Goal: Task Accomplishment & Management: Use online tool/utility

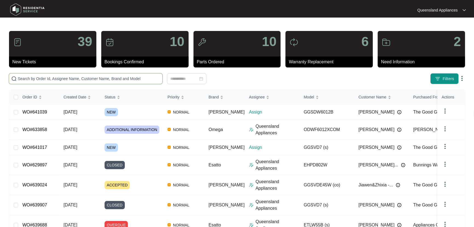
click at [59, 78] on input "text" at bounding box center [89, 79] width 142 height 6
paste input "641017"
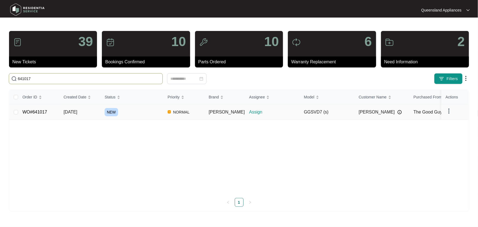
type input "641017"
click at [38, 111] on link "WO#641017" at bounding box center [34, 112] width 25 height 5
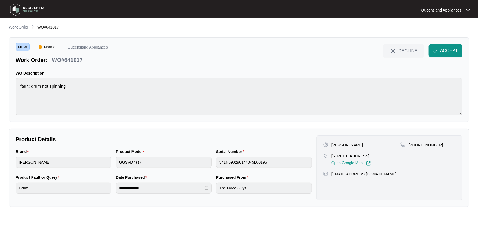
click at [254, 208] on main "**********" at bounding box center [239, 113] width 478 height 227
drag, startPoint x: 54, startPoint y: 58, endPoint x: 90, endPoint y: 58, distance: 36.2
click at [90, 58] on div "Work Order: WO#641017" at bounding box center [62, 59] width 92 height 10
copy p "WO#641017"
click at [421, 144] on p "+61450731787" at bounding box center [426, 144] width 35 height 5
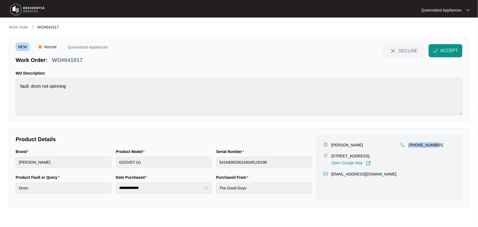
click at [421, 144] on p "+61450731787" at bounding box center [426, 144] width 35 height 5
copy p "61450731787"
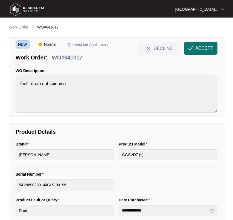
click at [200, 49] on span "ACCEPT" at bounding box center [205, 48] width 18 height 7
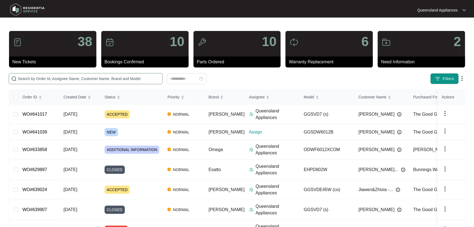
click at [46, 78] on input "text" at bounding box center [89, 79] width 142 height 6
paste input "633858"
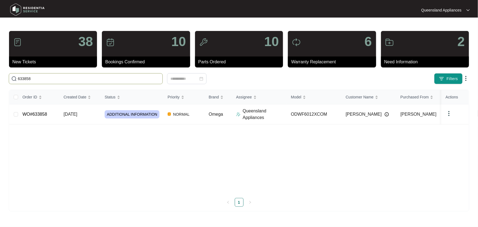
type input "633858"
click at [42, 115] on link "WO#633858" at bounding box center [34, 114] width 25 height 5
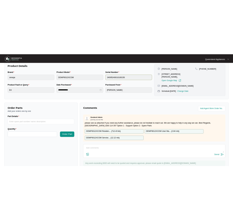
scroll to position [136, 0]
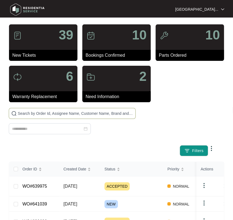
click at [43, 114] on input "text" at bounding box center [76, 113] width 116 height 6
paste input "641039"
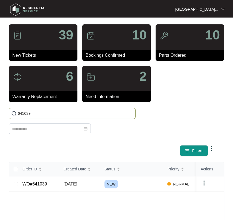
type input "641039"
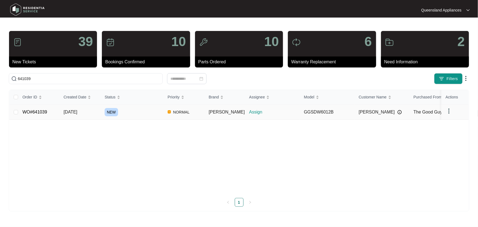
click at [33, 110] on link "WO#641039" at bounding box center [34, 112] width 25 height 5
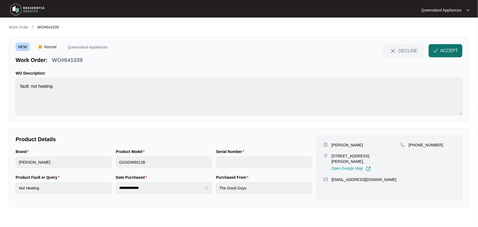
click at [441, 51] on span "ACCEPT" at bounding box center [449, 50] width 18 height 7
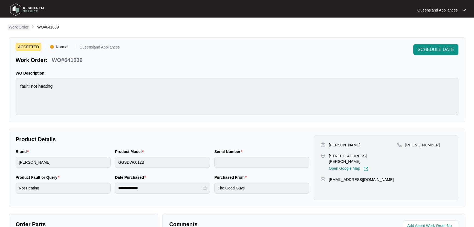
click at [15, 27] on p "Work Order" at bounding box center [19, 26] width 20 height 5
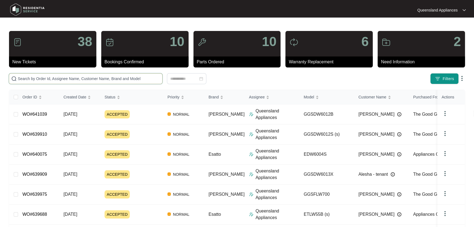
click at [47, 77] on input "text" at bounding box center [89, 79] width 142 height 6
paste input "641054"
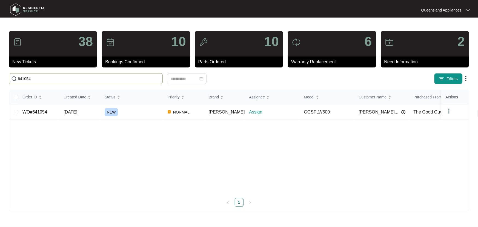
type input "641054"
click at [35, 110] on link "WO#641054" at bounding box center [34, 112] width 25 height 5
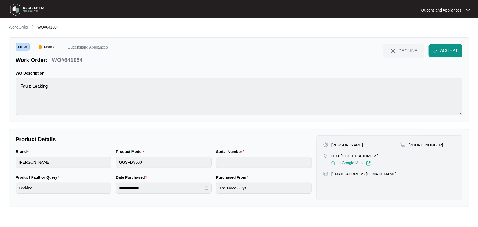
click at [430, 145] on p "[PHONE_NUMBER]" at bounding box center [426, 144] width 35 height 5
copy p "61407037076"
click at [451, 49] on span "ACCEPT" at bounding box center [449, 50] width 18 height 7
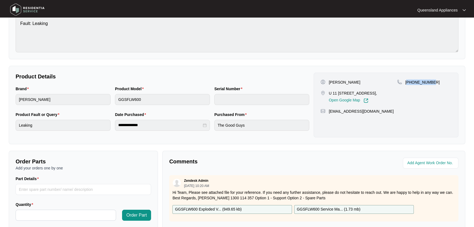
scroll to position [61, 0]
